Goal: Task Accomplishment & Management: Manage account settings

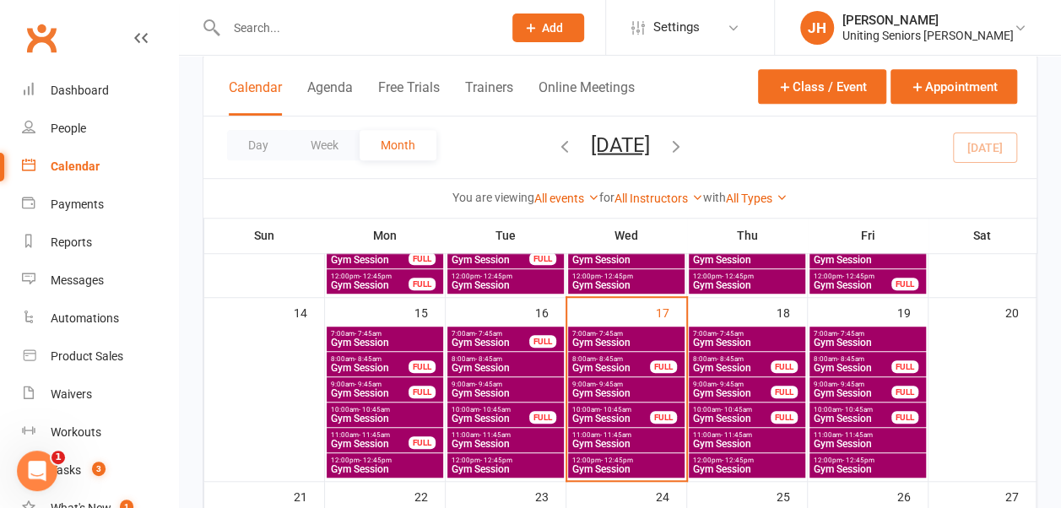
click at [602, 414] on span "Gym Session" at bounding box center [611, 419] width 79 height 10
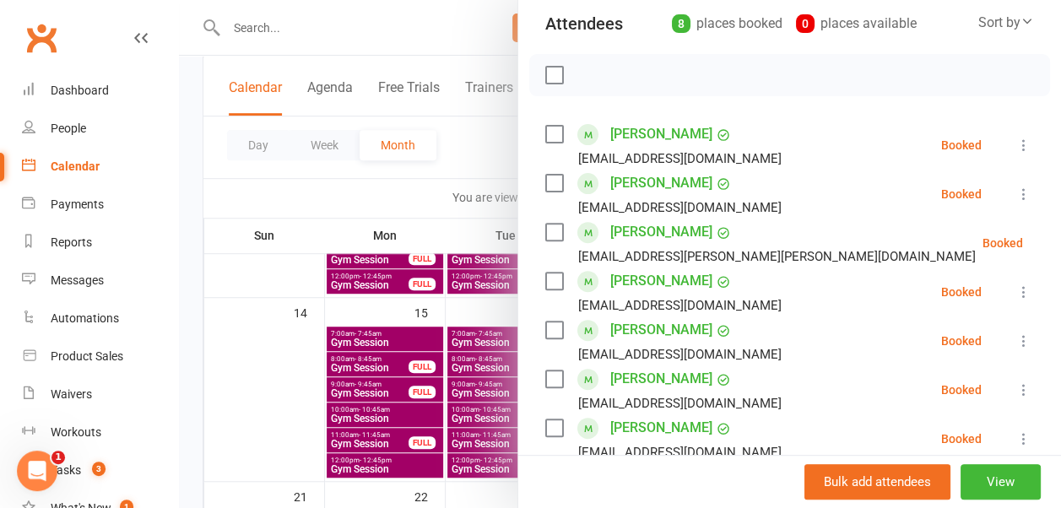
scroll to position [194, 0]
click at [545, 125] on label at bounding box center [553, 133] width 17 height 17
click at [545, 177] on label at bounding box center [553, 182] width 17 height 17
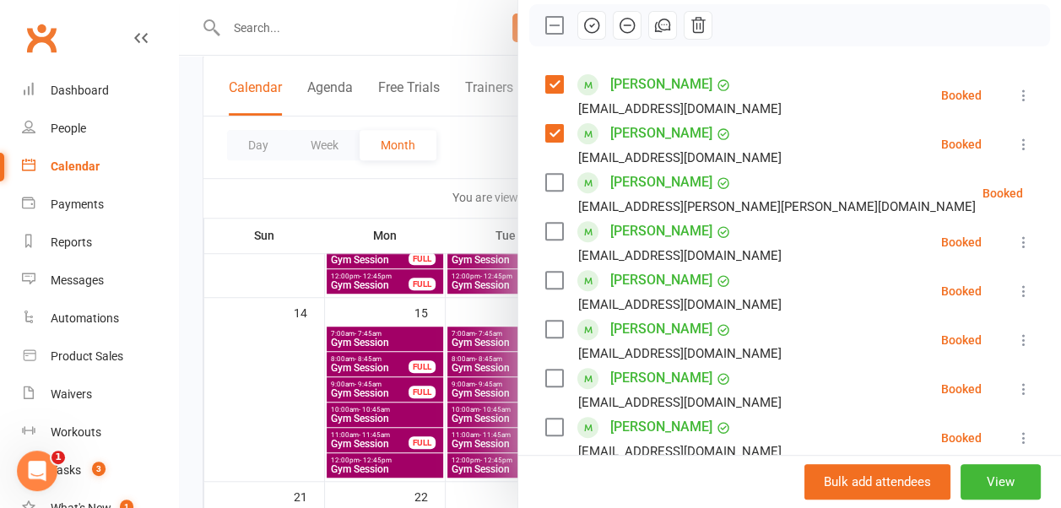
scroll to position [259, 0]
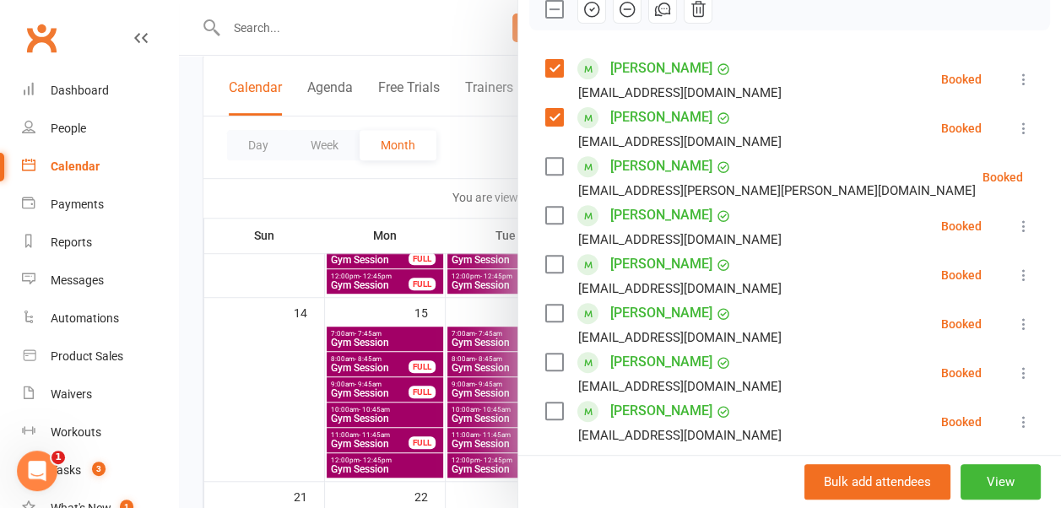
click at [545, 357] on label at bounding box center [553, 362] width 17 height 17
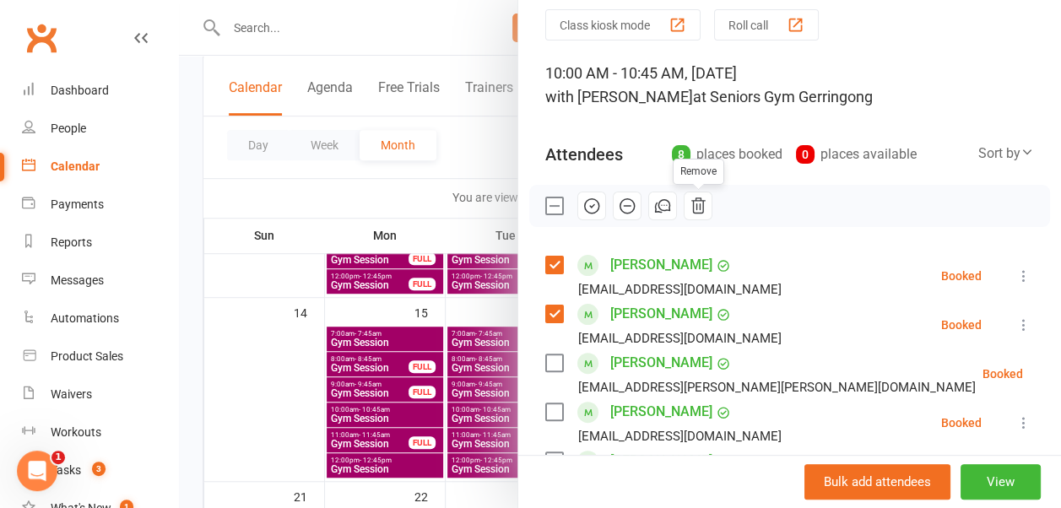
click at [583, 202] on icon "button" at bounding box center [592, 206] width 19 height 19
click at [578, 192] on button "button" at bounding box center [592, 206] width 29 height 29
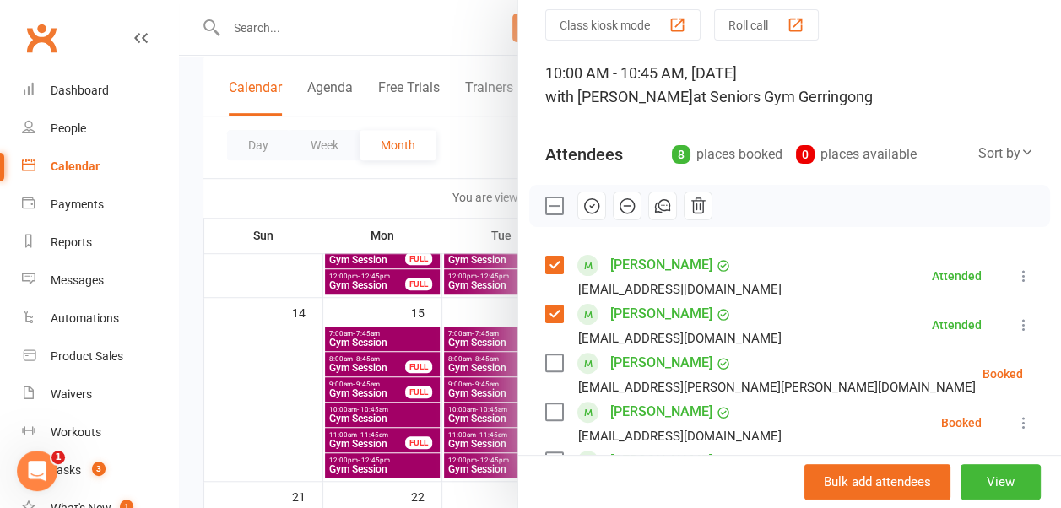
scroll to position [210, 0]
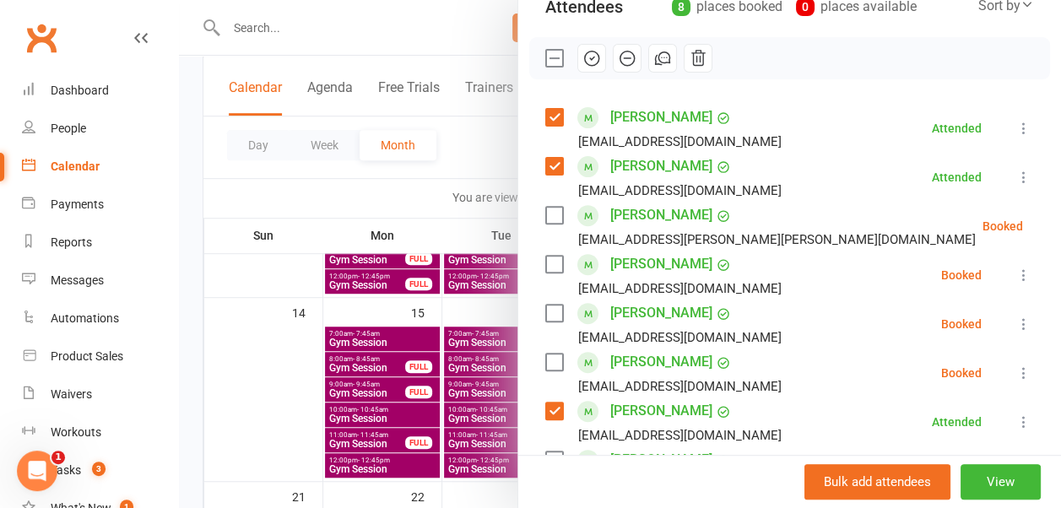
click at [545, 216] on label at bounding box center [553, 215] width 17 height 17
click at [545, 263] on label at bounding box center [553, 264] width 17 height 17
click at [545, 316] on label at bounding box center [553, 313] width 17 height 17
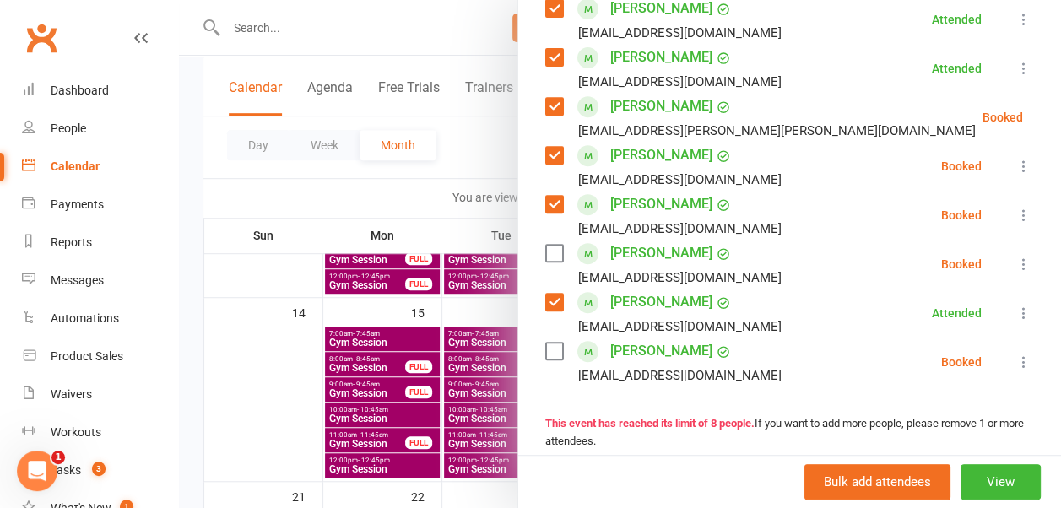
scroll to position [318, 0]
click at [545, 351] on label at bounding box center [553, 352] width 17 height 17
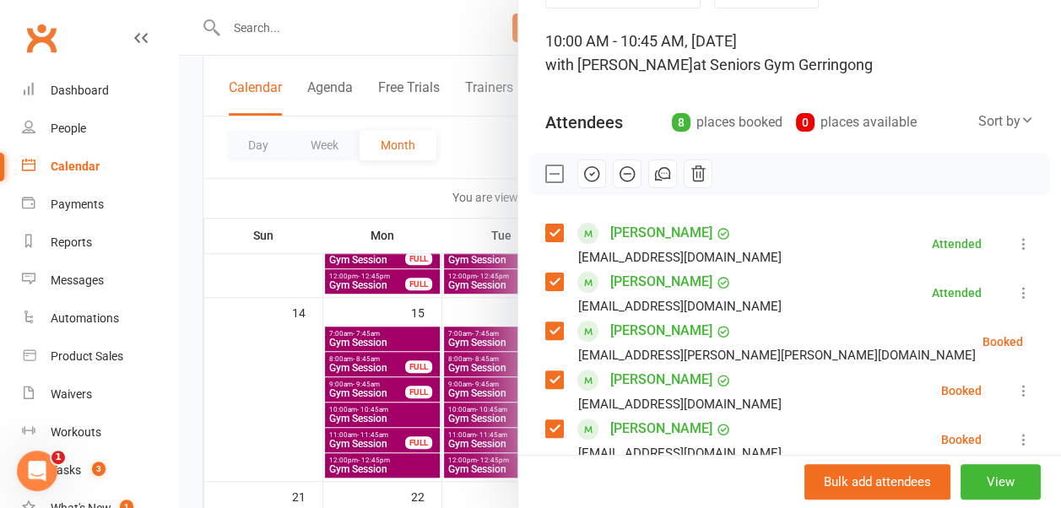
scroll to position [94, 0]
click at [585, 181] on icon "button" at bounding box center [592, 175] width 14 height 14
click at [466, 153] on div at bounding box center [620, 254] width 882 height 508
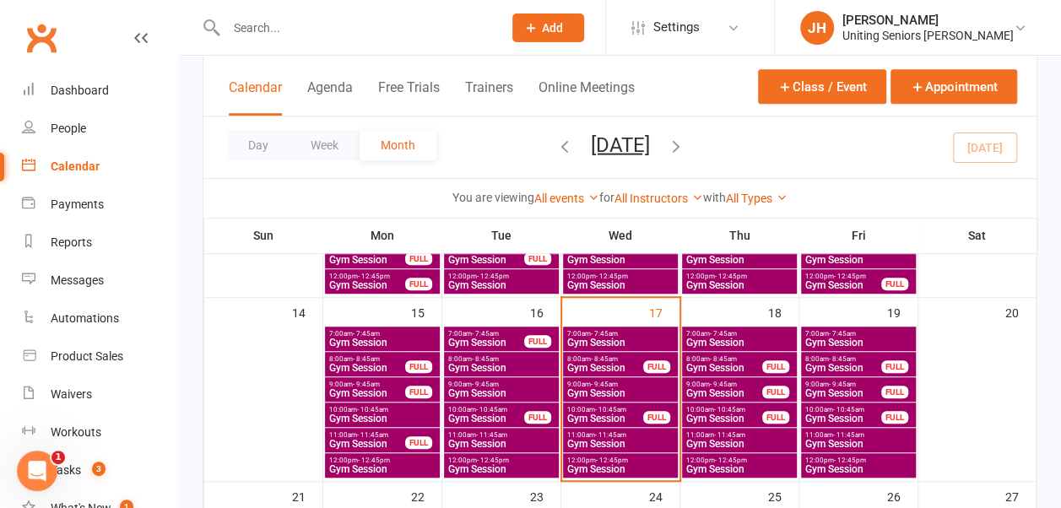
click at [248, 29] on input "text" at bounding box center [355, 28] width 269 height 24
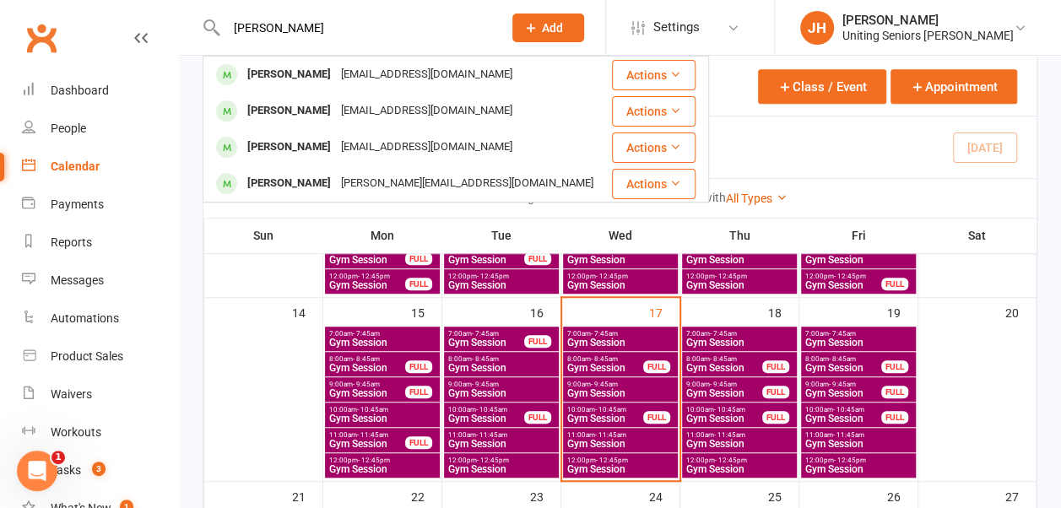
type input "[PERSON_NAME]"
click at [286, 71] on div "[PERSON_NAME]" at bounding box center [289, 74] width 94 height 24
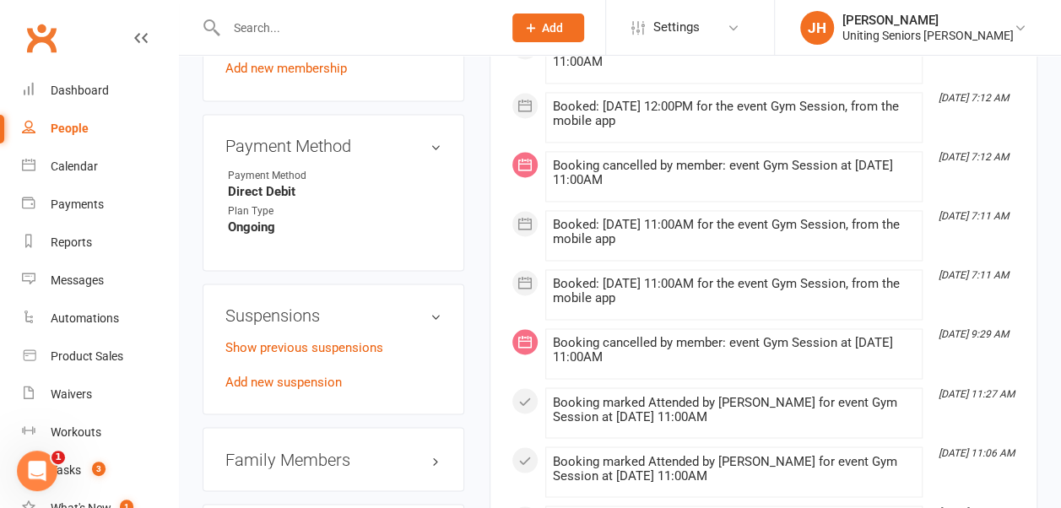
scroll to position [1217, 0]
click at [306, 373] on link "Add new suspension" at bounding box center [283, 380] width 117 height 15
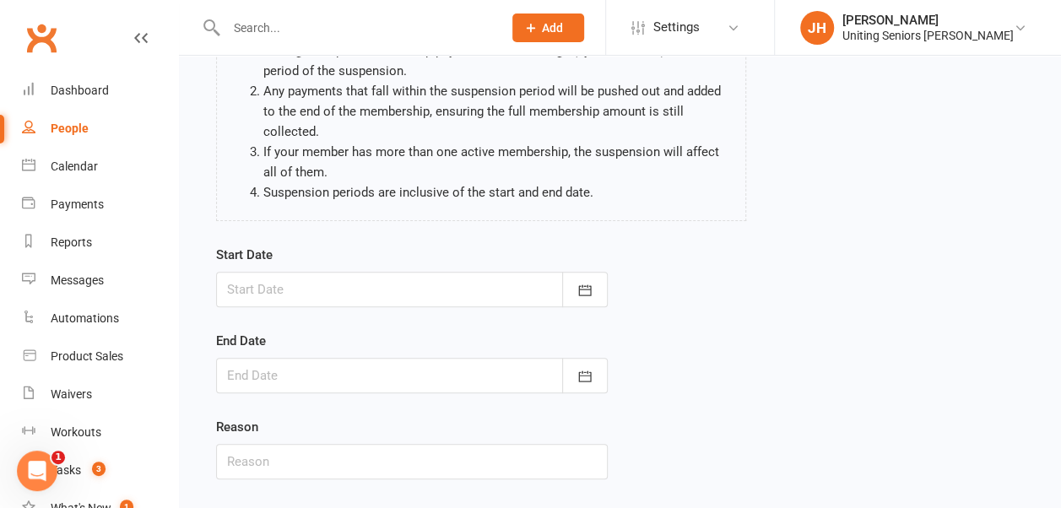
scroll to position [173, 0]
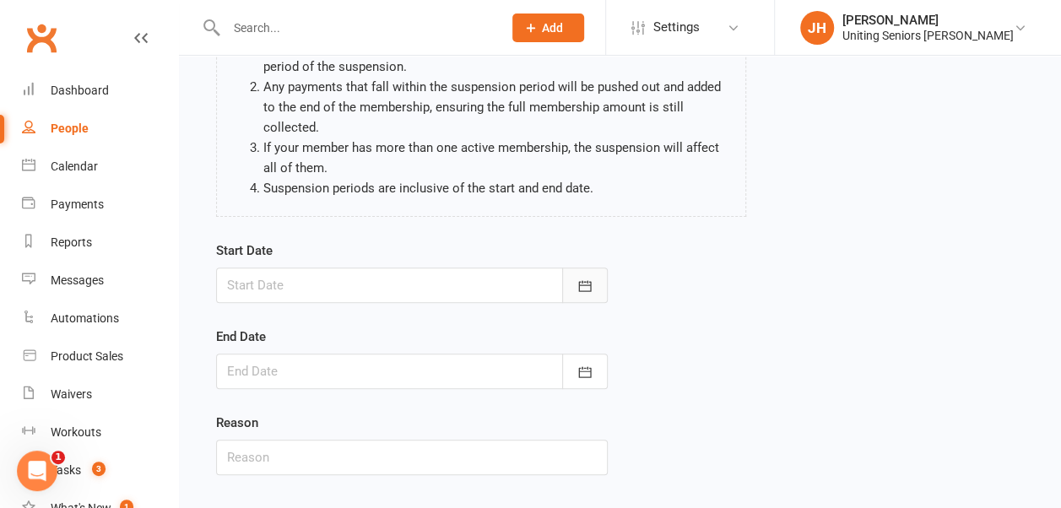
click at [583, 281] on icon "button" at bounding box center [584, 285] width 13 height 11
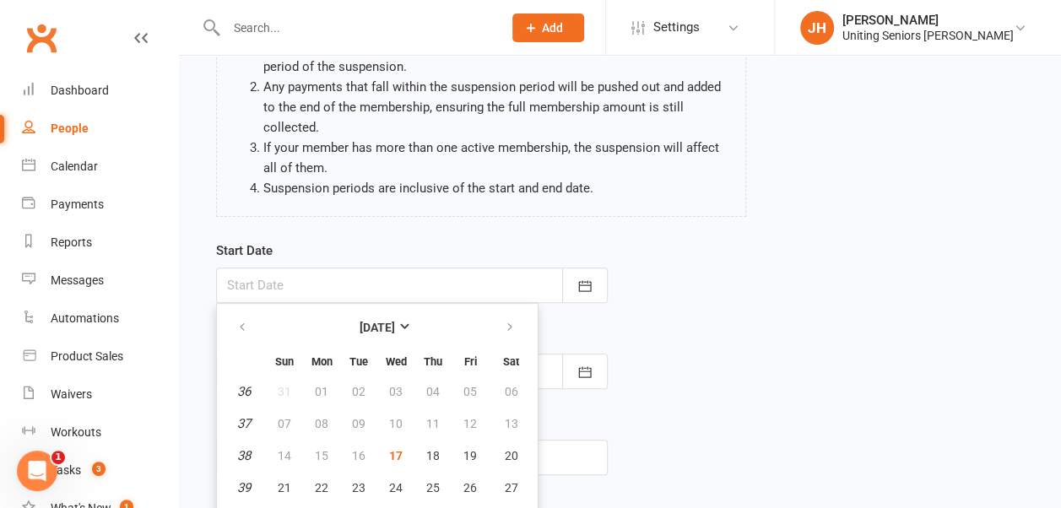
scroll to position [233, 0]
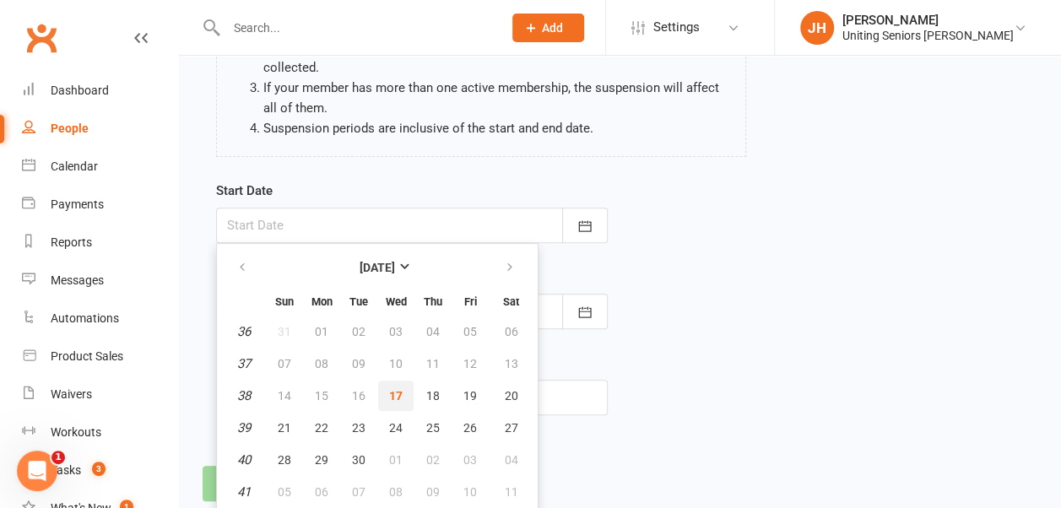
click at [409, 391] on button "17" at bounding box center [395, 396] width 35 height 30
type input "[DATE]"
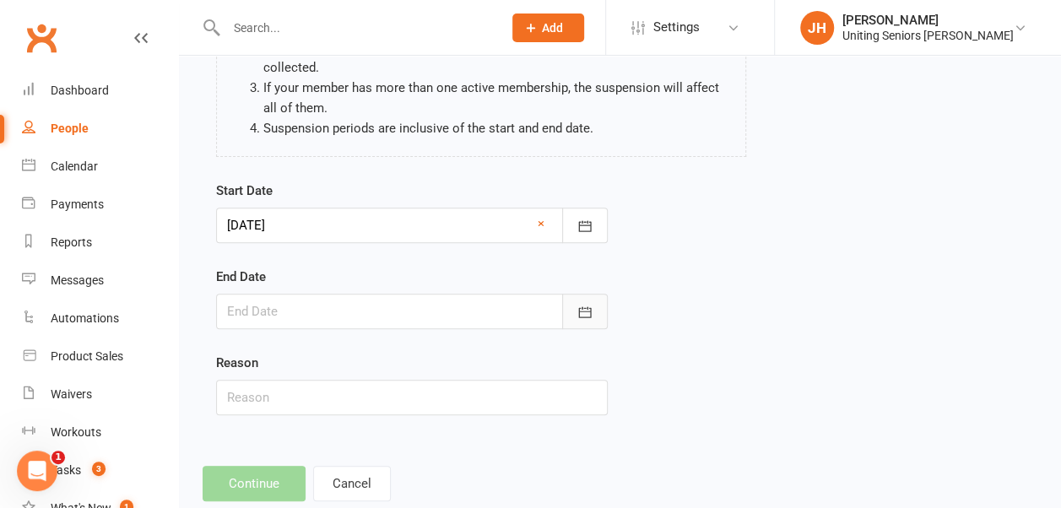
click at [578, 317] on icon "button" at bounding box center [585, 312] width 17 height 17
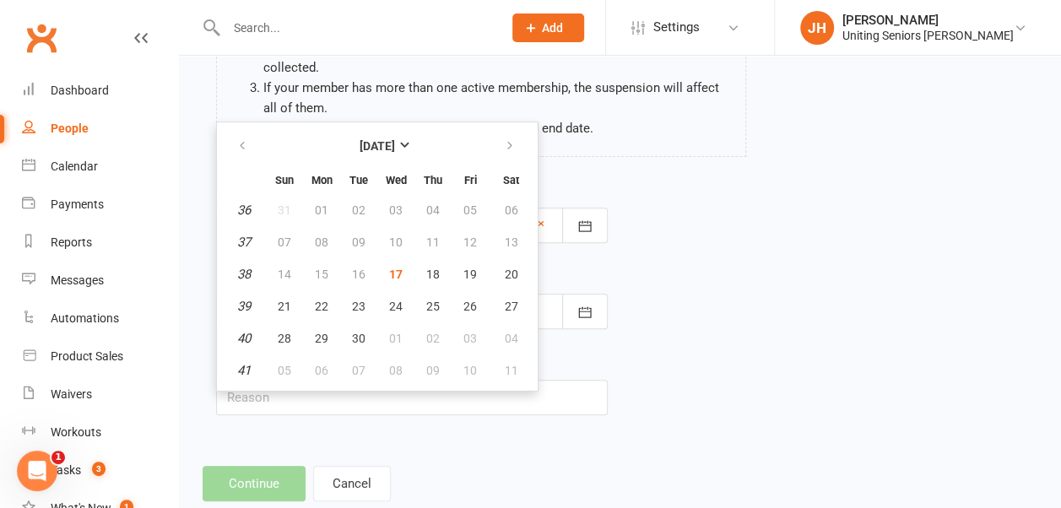
click at [655, 240] on div "Start Date [DATE] [DATE] Sun Mon Tue Wed Thu Fri Sat 36 31 01 02 03 04 05 06 37…" at bounding box center [619, 310] width 833 height 258
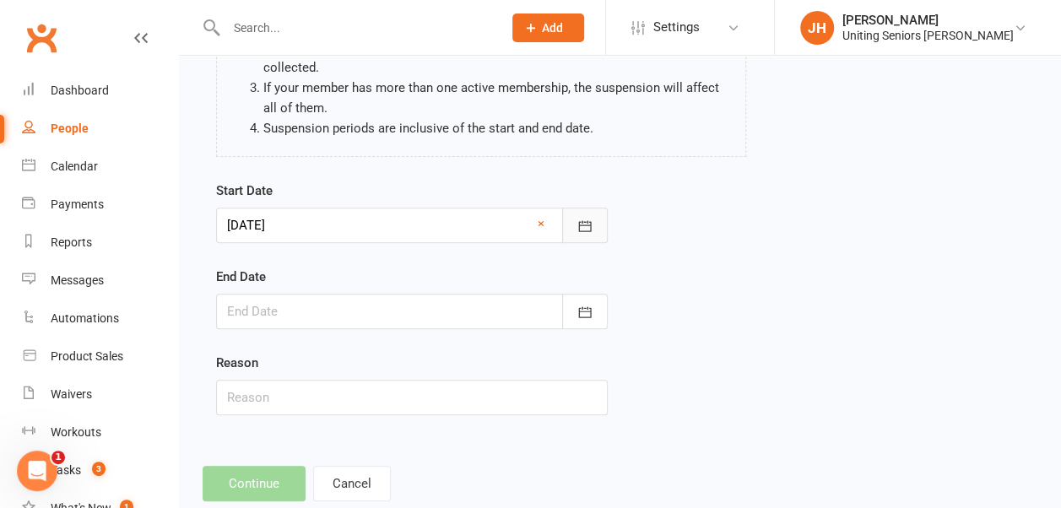
click at [599, 226] on button "button" at bounding box center [585, 225] width 46 height 35
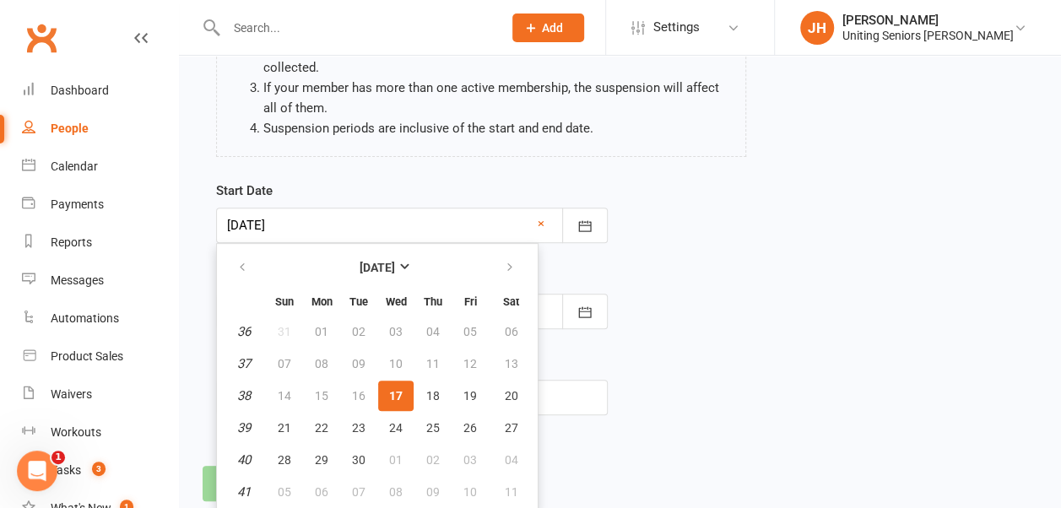
click at [358, 399] on td "16" at bounding box center [358, 396] width 35 height 30
click at [401, 393] on span "17" at bounding box center [396, 396] width 14 height 14
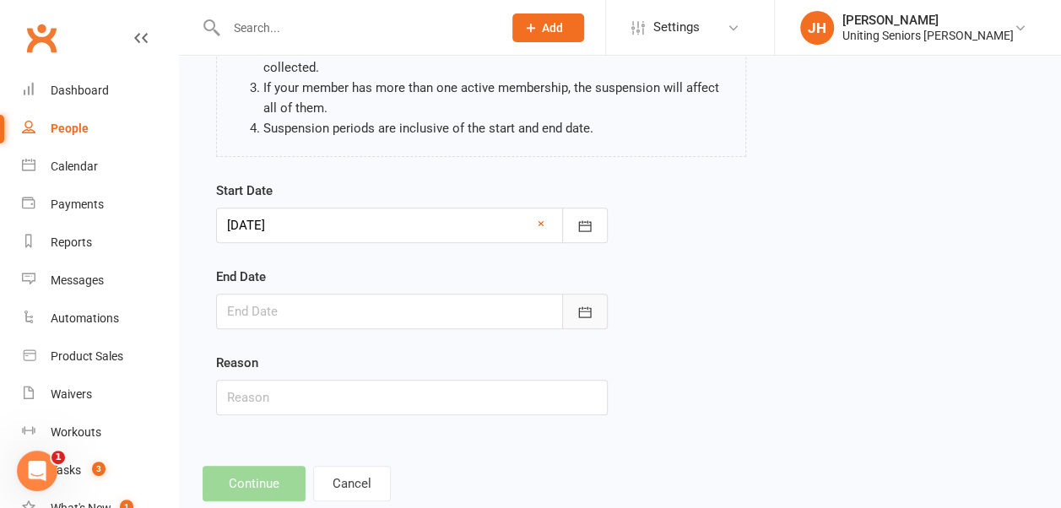
click at [589, 312] on icon "button" at bounding box center [585, 312] width 17 height 17
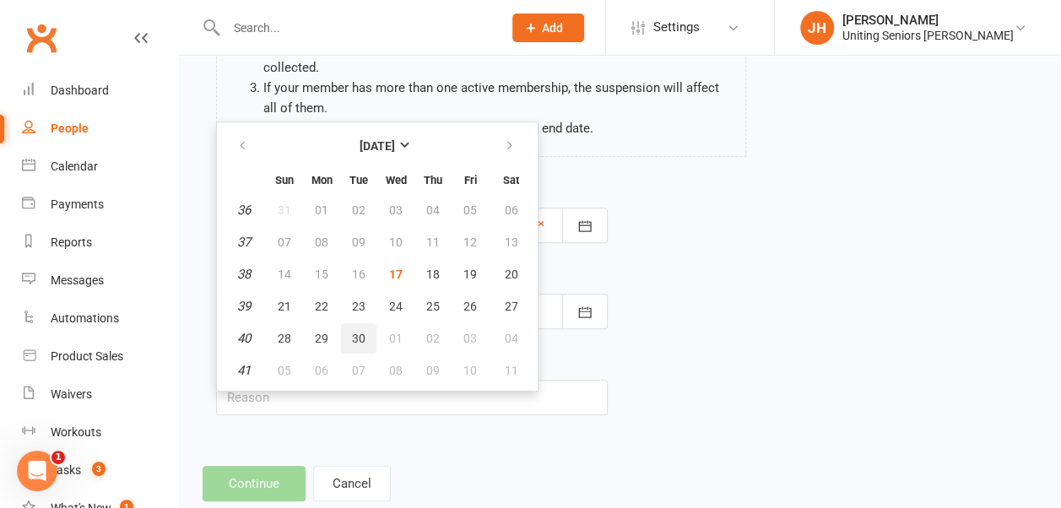
click at [358, 337] on span "30" at bounding box center [359, 339] width 14 height 14
type input "[DATE]"
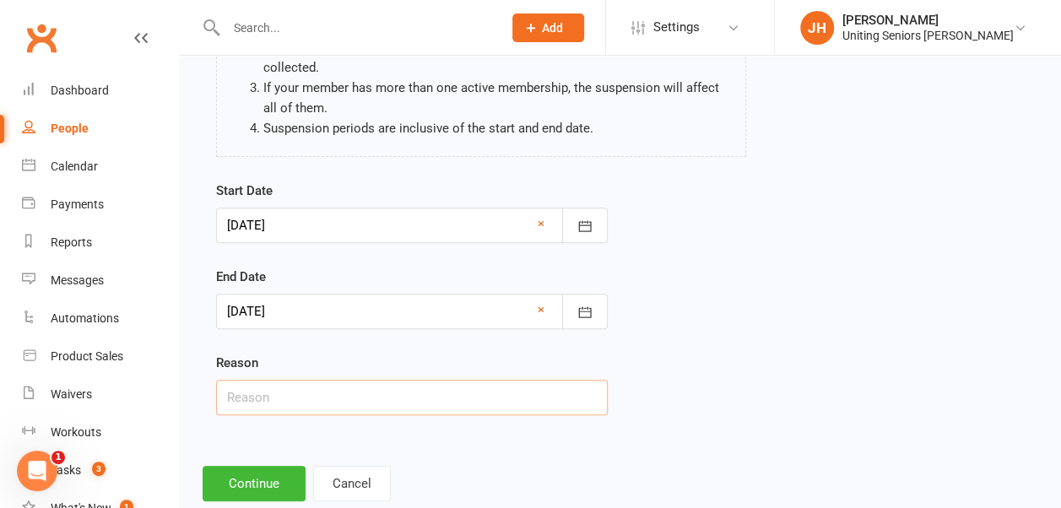
click at [305, 399] on input "text" at bounding box center [412, 397] width 392 height 35
type input "unwell"
click at [258, 474] on button "Continue" at bounding box center [254, 483] width 103 height 35
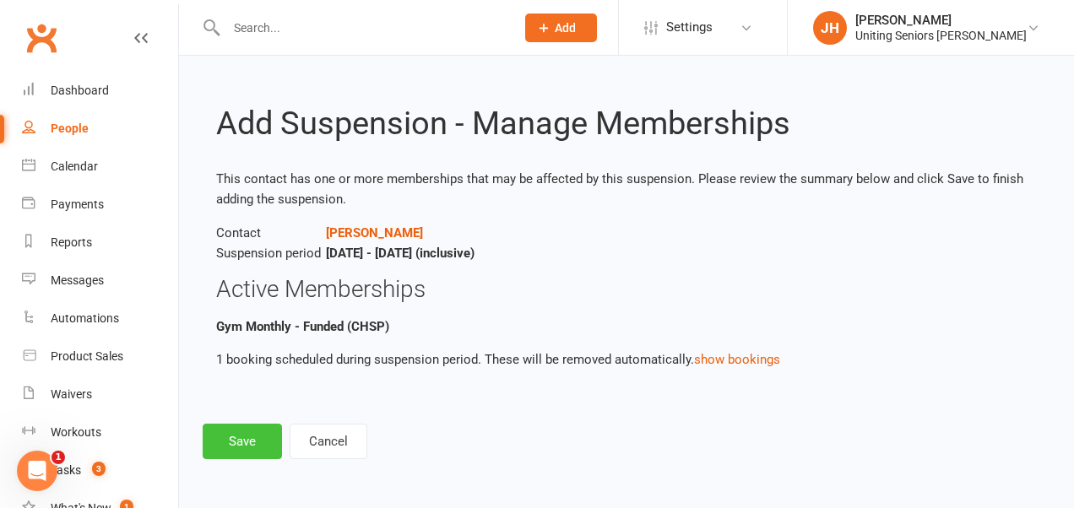
click at [248, 432] on button "Save" at bounding box center [242, 441] width 79 height 35
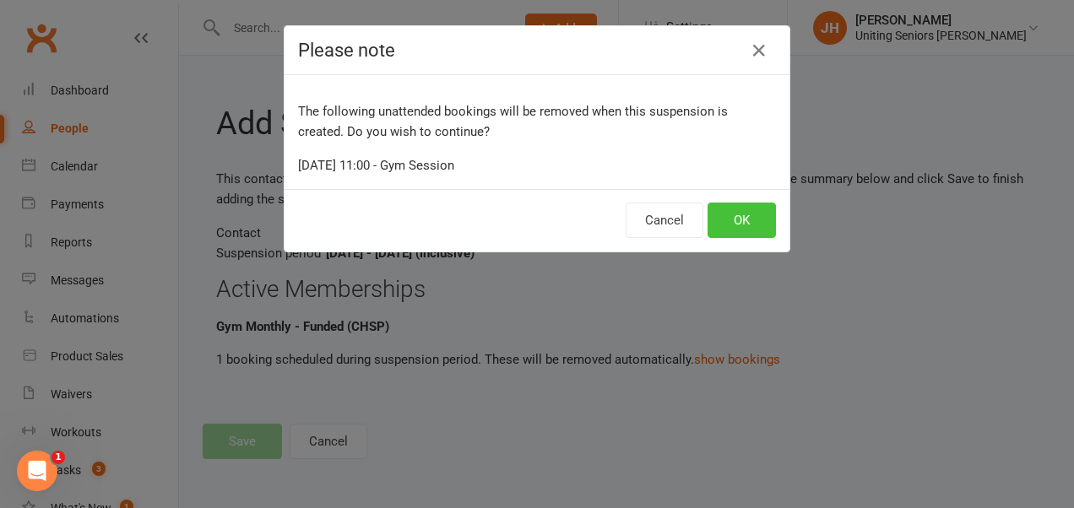
click at [751, 216] on button "OK" at bounding box center [742, 220] width 68 height 35
